Goal: Transaction & Acquisition: Purchase product/service

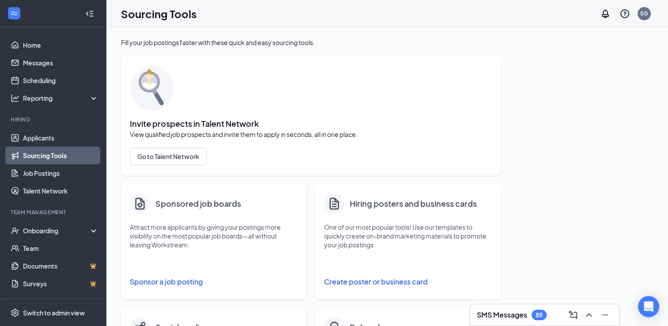
click at [180, 286] on button "Sponsor a job posting" at bounding box center [214, 282] width 168 height 18
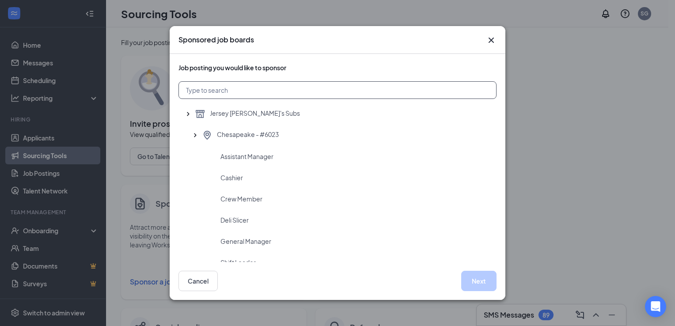
click at [269, 93] on input "text" at bounding box center [337, 90] width 318 height 18
type input "6024"
click at [246, 202] on span "Crew Member" at bounding box center [241, 198] width 42 height 9
click at [479, 279] on button "Next" at bounding box center [478, 281] width 35 height 20
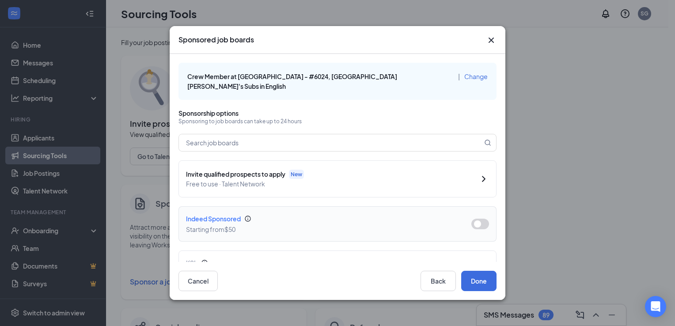
click at [477, 219] on button "button" at bounding box center [480, 224] width 18 height 11
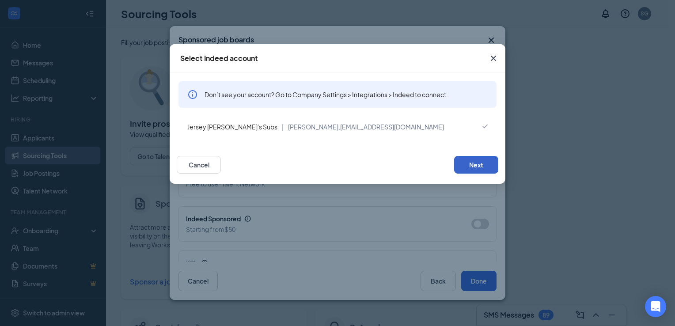
click at [480, 163] on button "Next" at bounding box center [476, 165] width 44 height 18
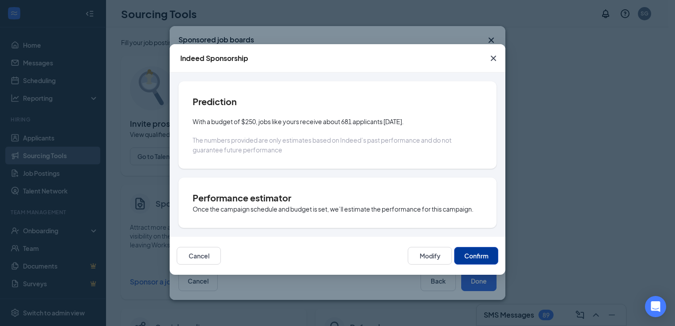
click at [470, 257] on button "Confirm" at bounding box center [476, 256] width 44 height 18
type input "[DATE]"
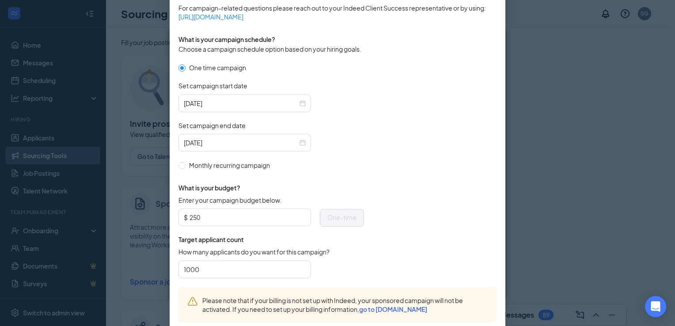
scroll to position [290, 0]
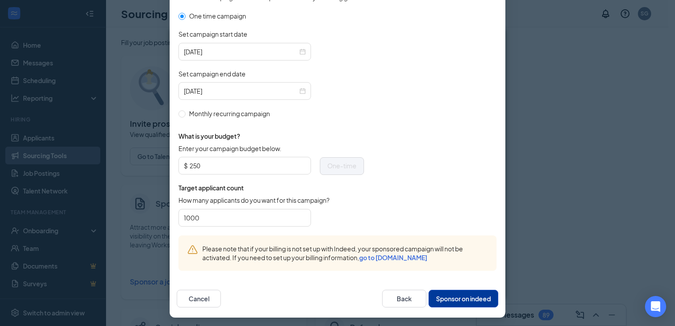
click at [473, 295] on button "Sponsor on indeed" at bounding box center [463, 299] width 70 height 18
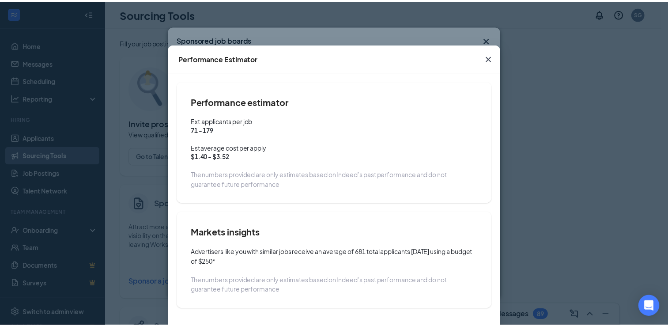
scroll to position [41, 0]
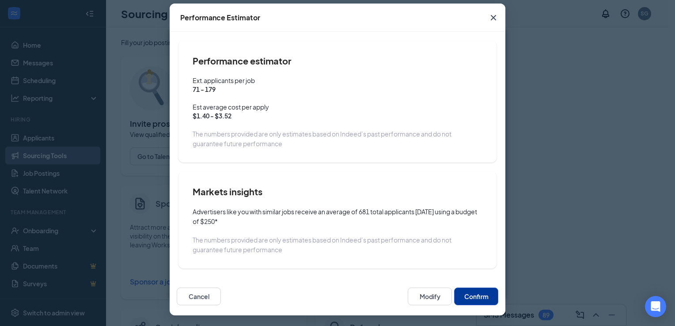
drag, startPoint x: 668, startPoint y: 192, endPoint x: 473, endPoint y: 303, distance: 224.5
click at [473, 303] on button "Confirm" at bounding box center [476, 297] width 44 height 18
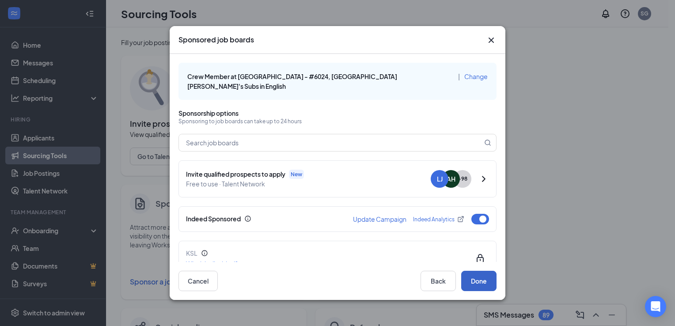
click at [482, 280] on button "Done" at bounding box center [478, 281] width 35 height 20
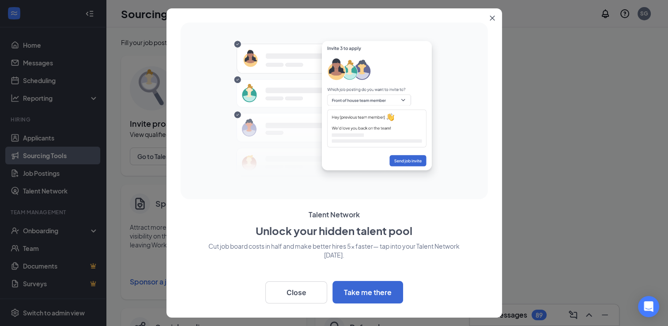
click at [493, 14] on button "Close" at bounding box center [494, 16] width 16 height 16
